Goal: Transaction & Acquisition: Purchase product/service

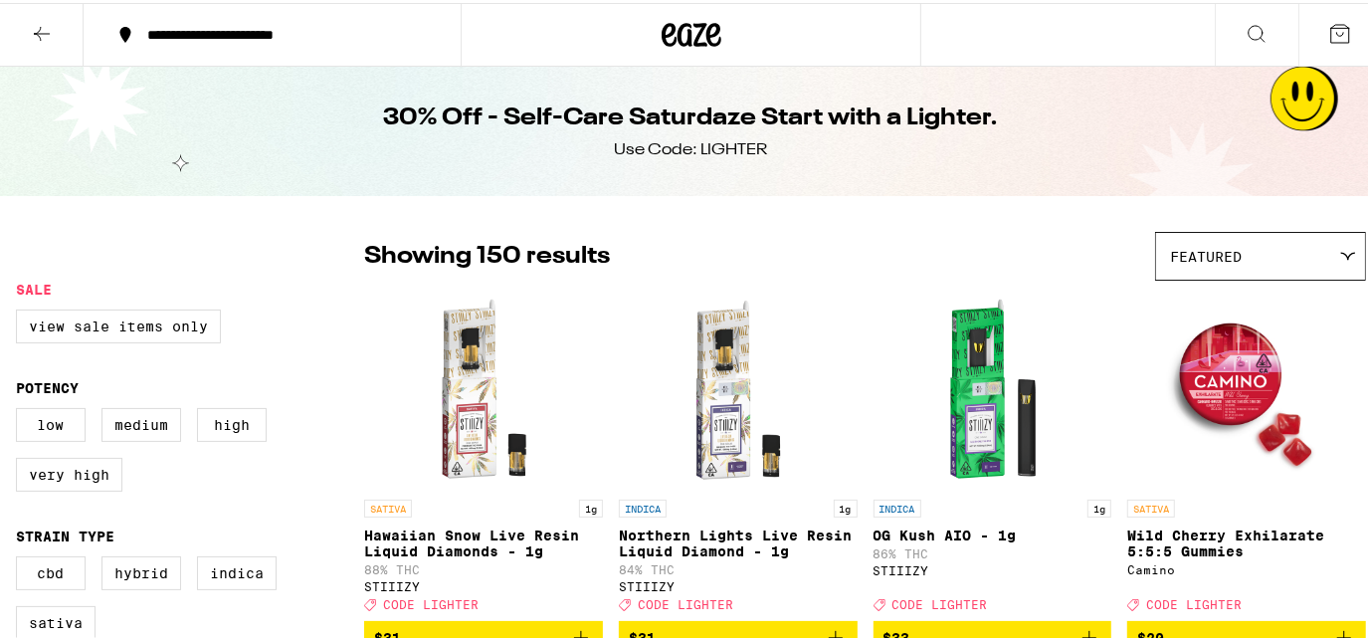
click at [1188, 260] on span "Featured" at bounding box center [1206, 254] width 72 height 16
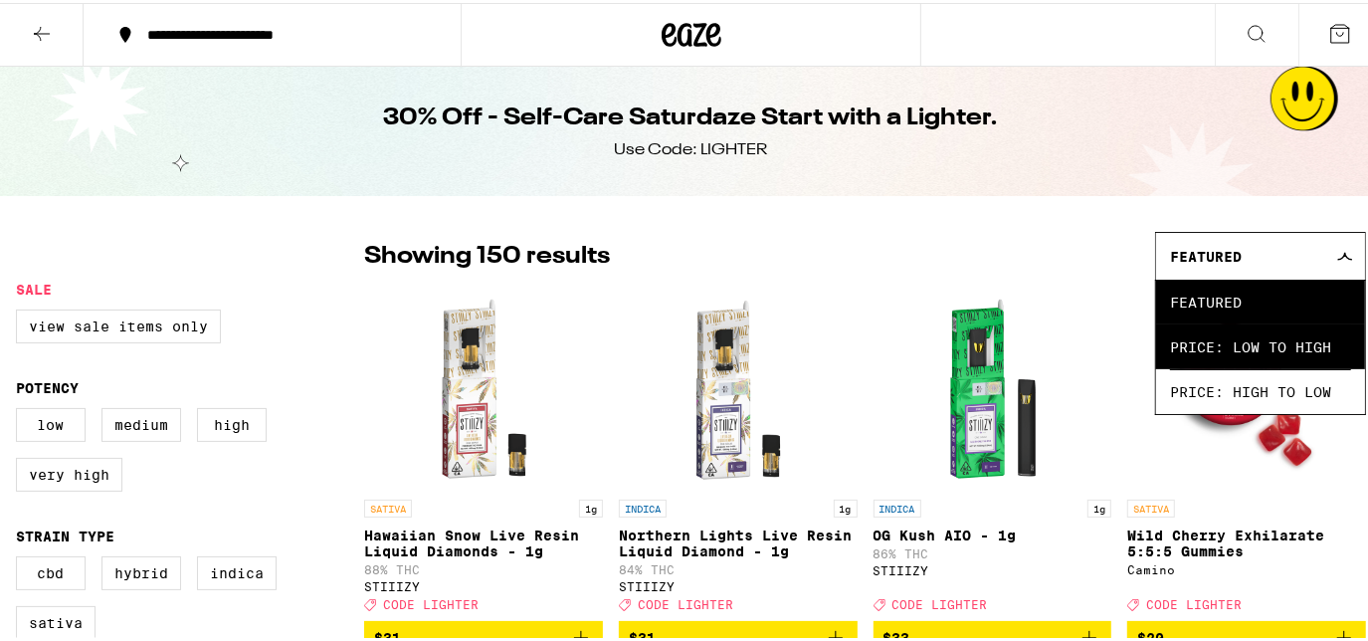
click at [1178, 336] on span "Price: Low to High" at bounding box center [1260, 343] width 181 height 45
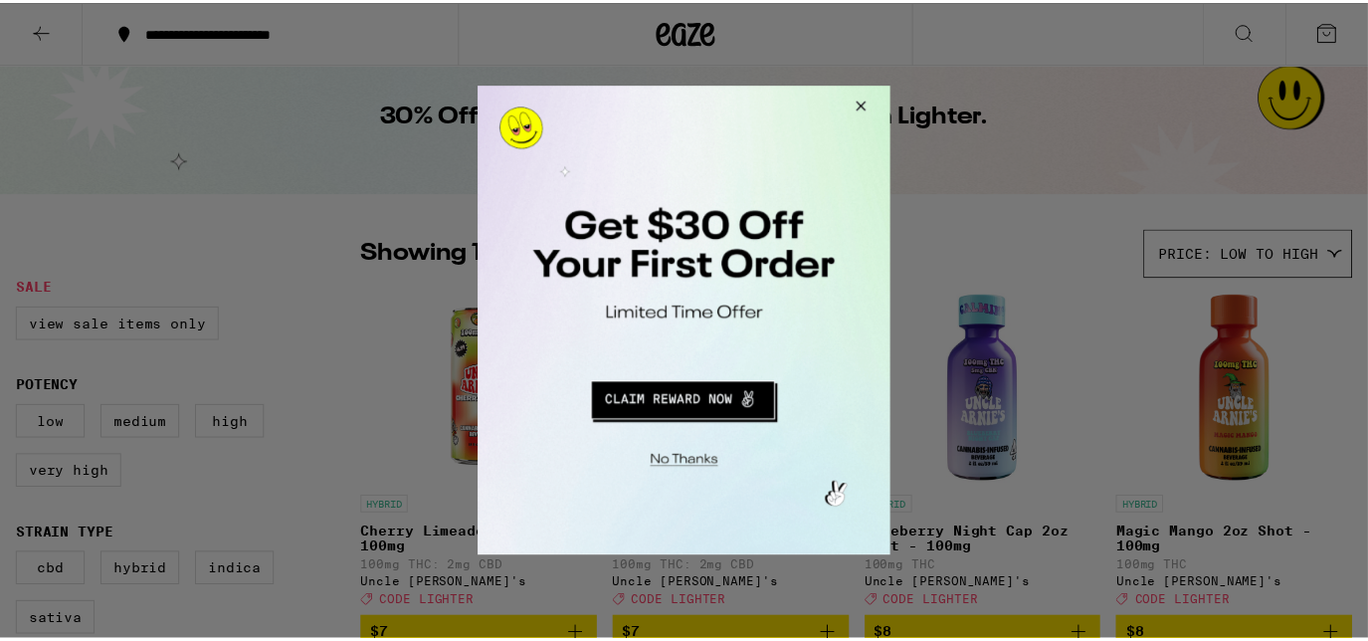
drag, startPoint x: 653, startPoint y: 468, endPoint x: 504, endPoint y: 457, distance: 148.6
click at [653, 467] on button "Close Modal" at bounding box center [683, 460] width 405 height 31
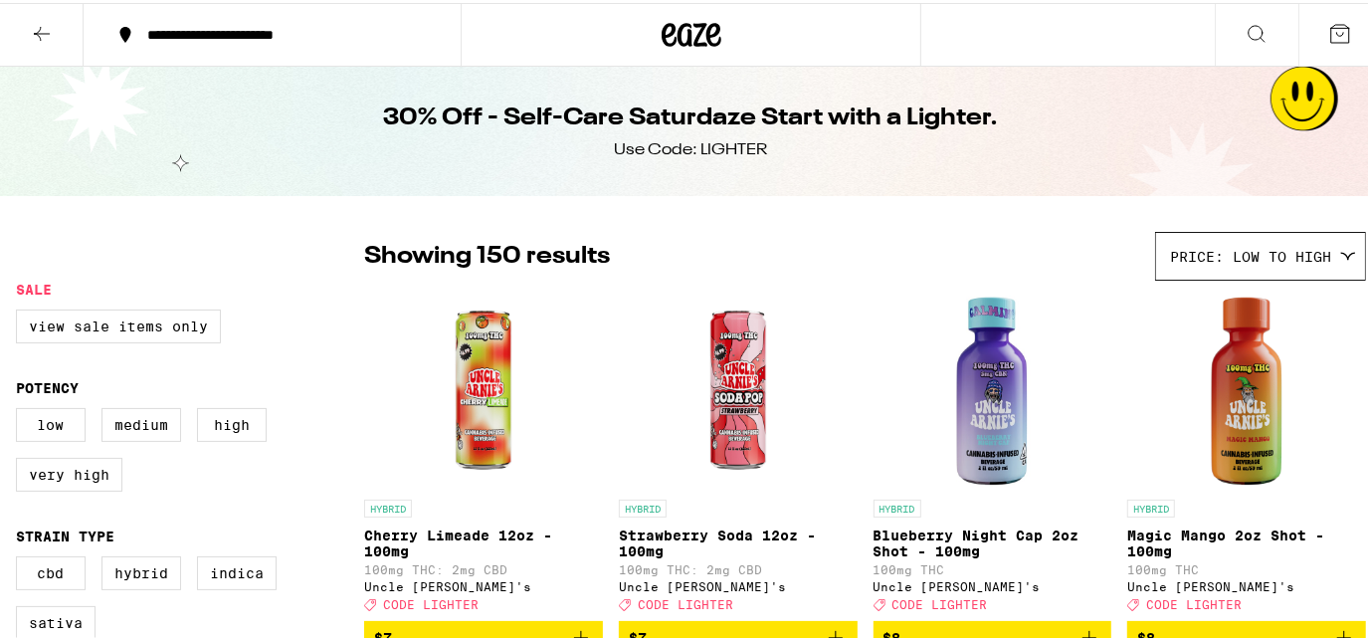
scroll to position [180, 0]
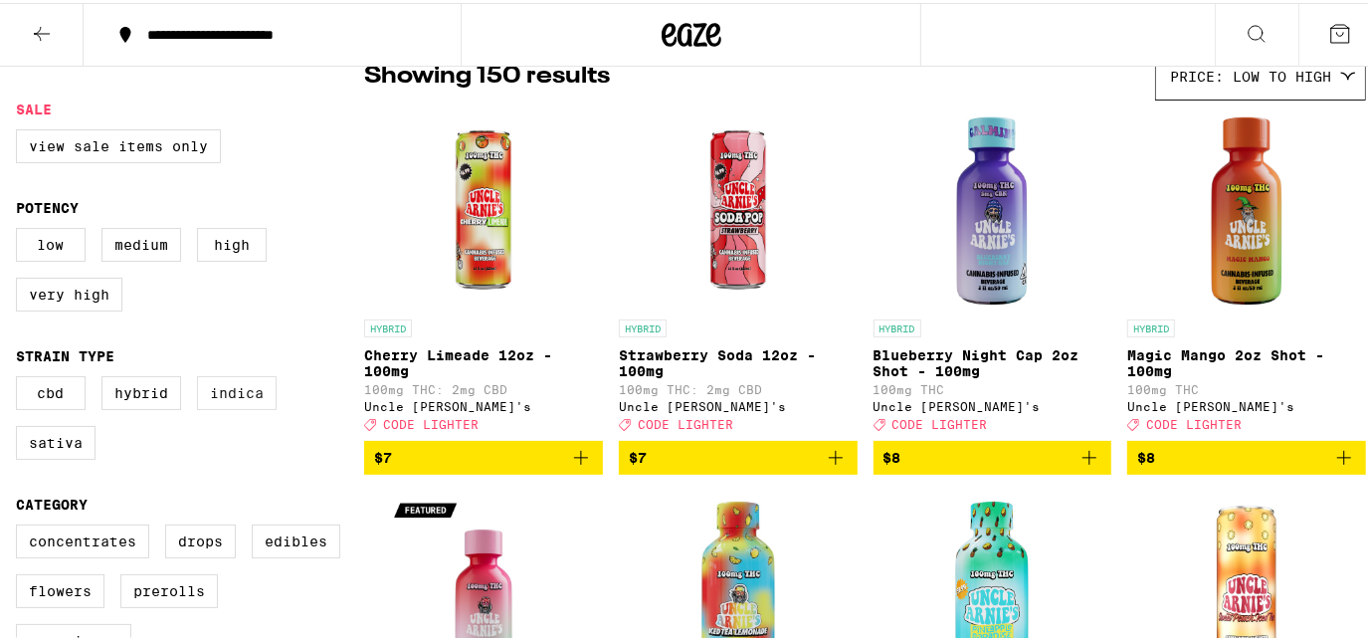
click at [248, 403] on label "Indica" at bounding box center [237, 390] width 80 height 34
click at [21, 377] on input "Indica" at bounding box center [20, 376] width 1 height 1
checkbox input "true"
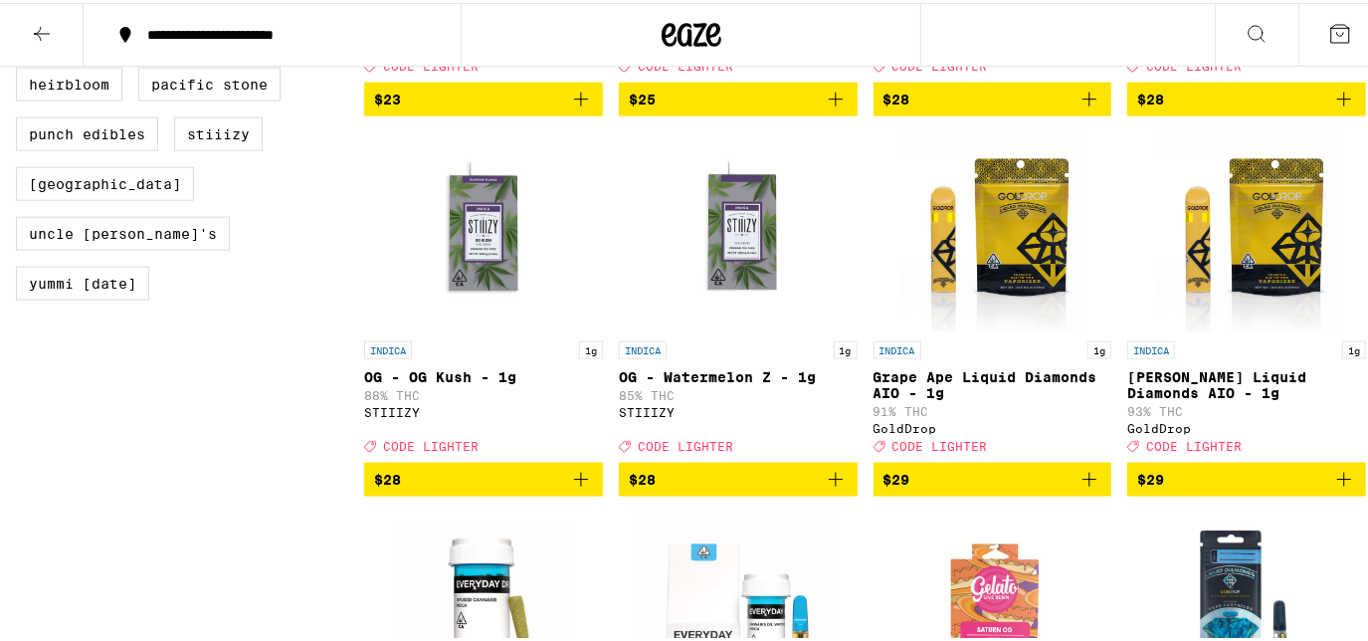
scroll to position [1447, 0]
